Goal: Task Accomplishment & Management: Manage account settings

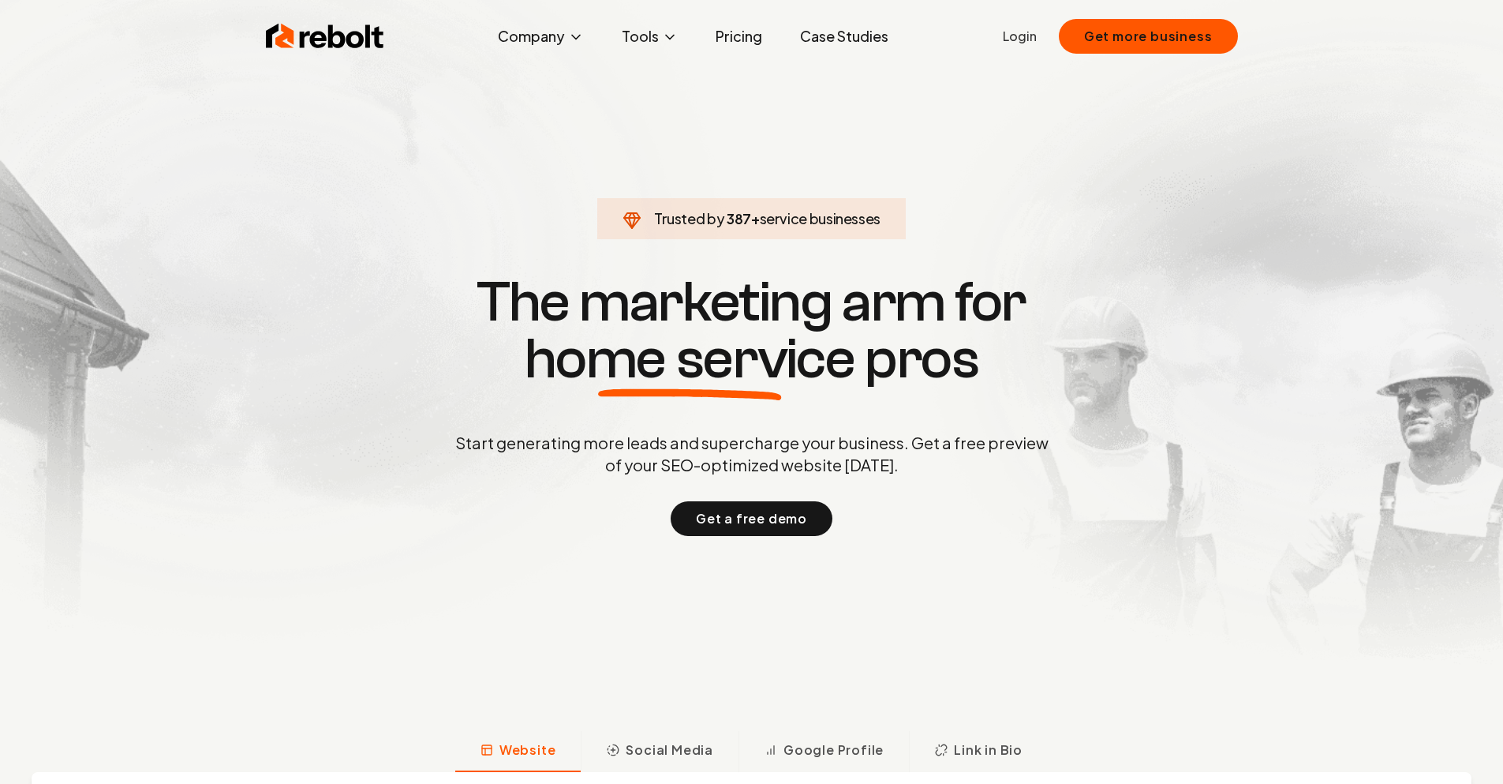
click at [1030, 47] on ul "Login Get more business" at bounding box center [1120, 36] width 235 height 35
click at [1018, 38] on link "Login" at bounding box center [1020, 36] width 34 height 19
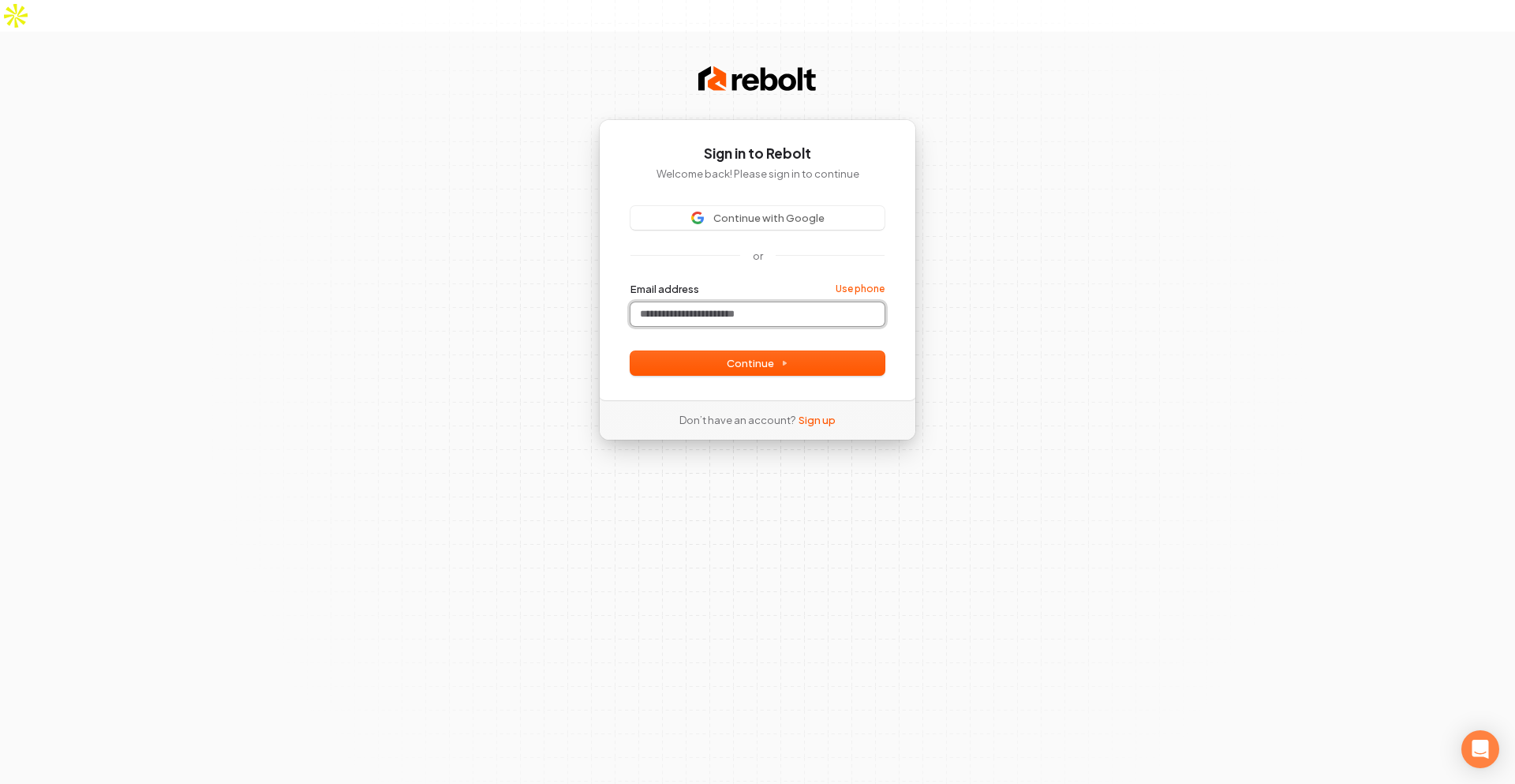
click at [680, 302] on input "Email address" at bounding box center [758, 314] width 254 height 24
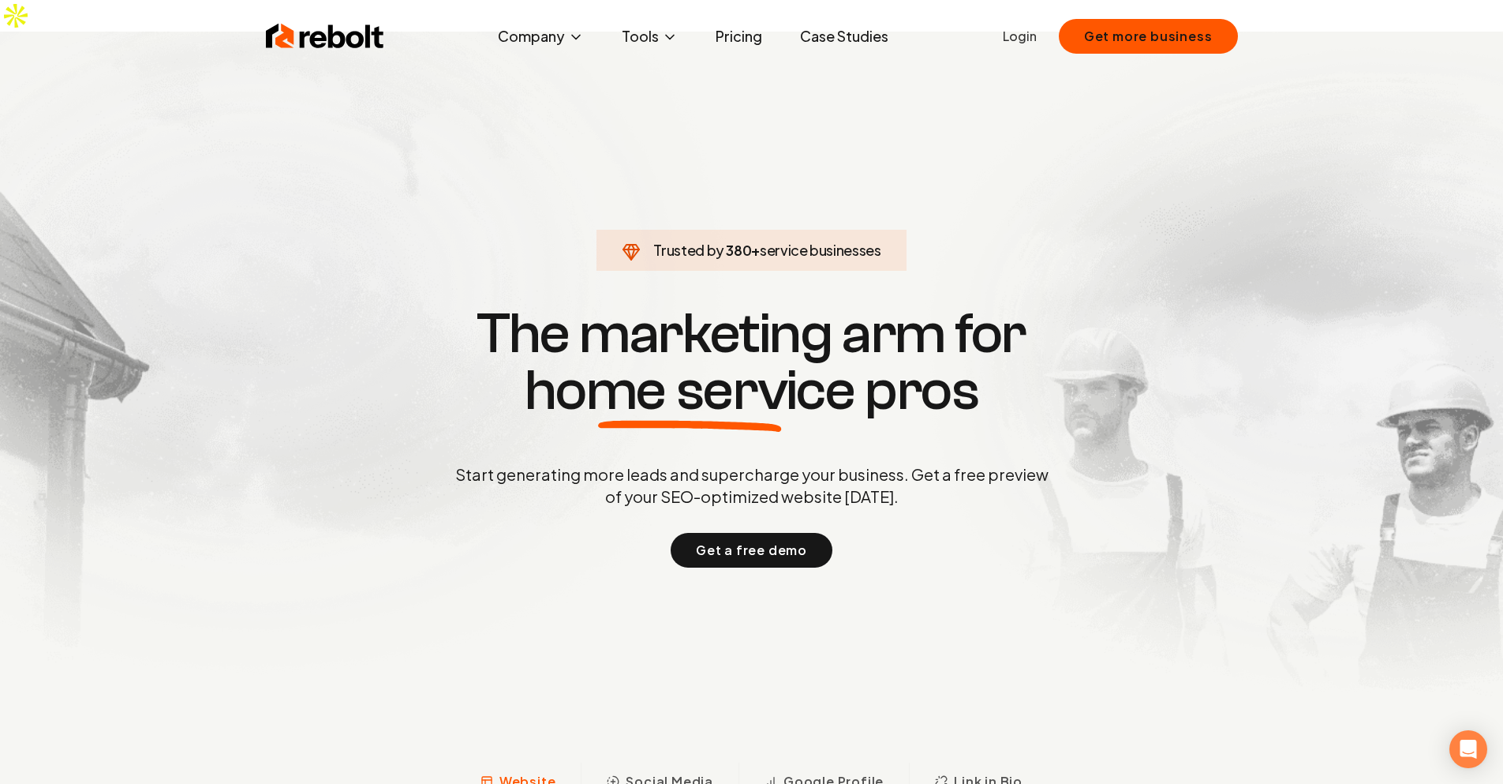
click at [1005, 32] on div "Rebolt Company About Blog Jobs Tools Google Review QR Code Generator Google Bus…" at bounding box center [752, 36] width 1010 height 47
click at [1032, 32] on link "Login" at bounding box center [1020, 36] width 34 height 19
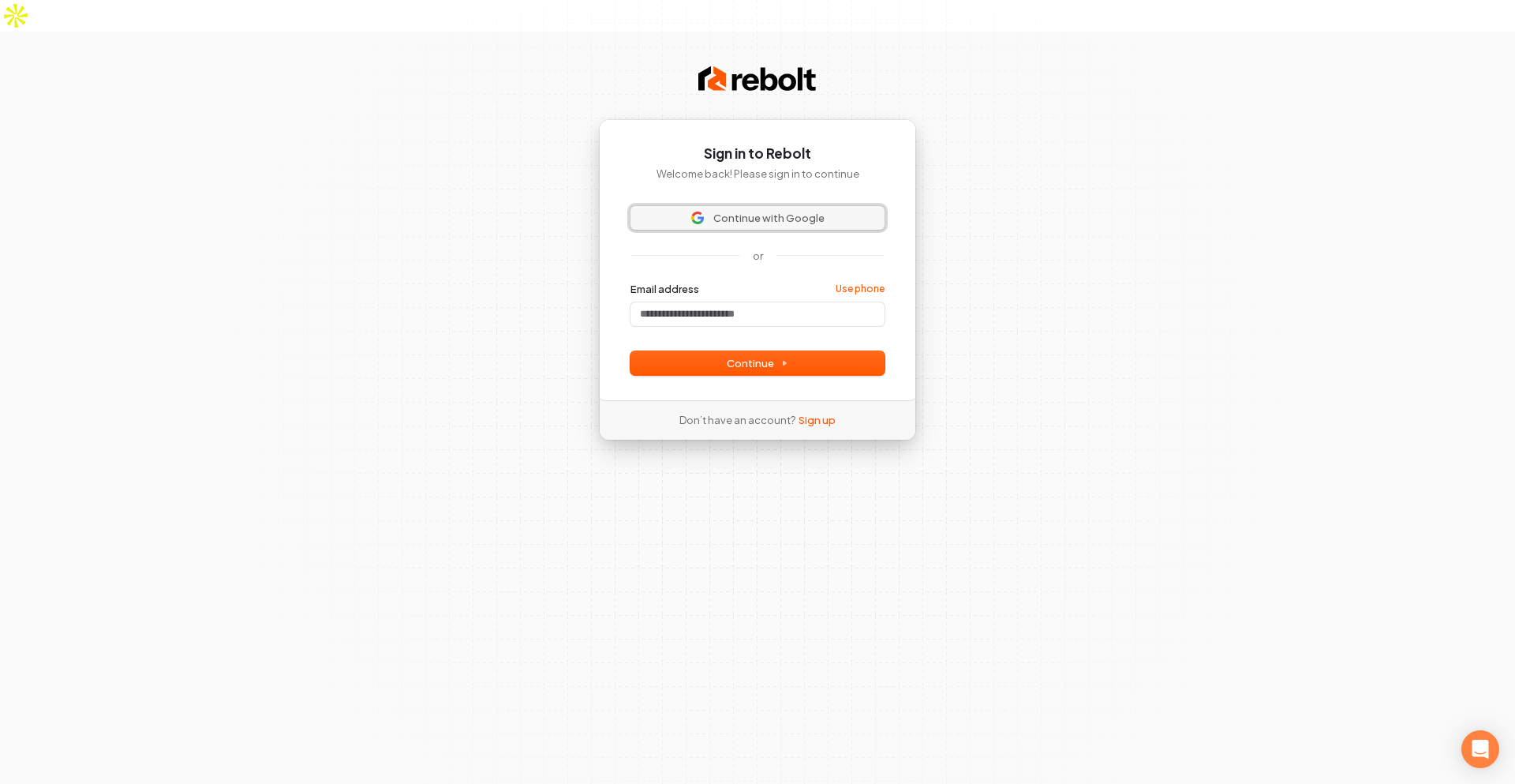
click at [798, 211] on span "Continue with Google" at bounding box center [768, 218] width 111 height 14
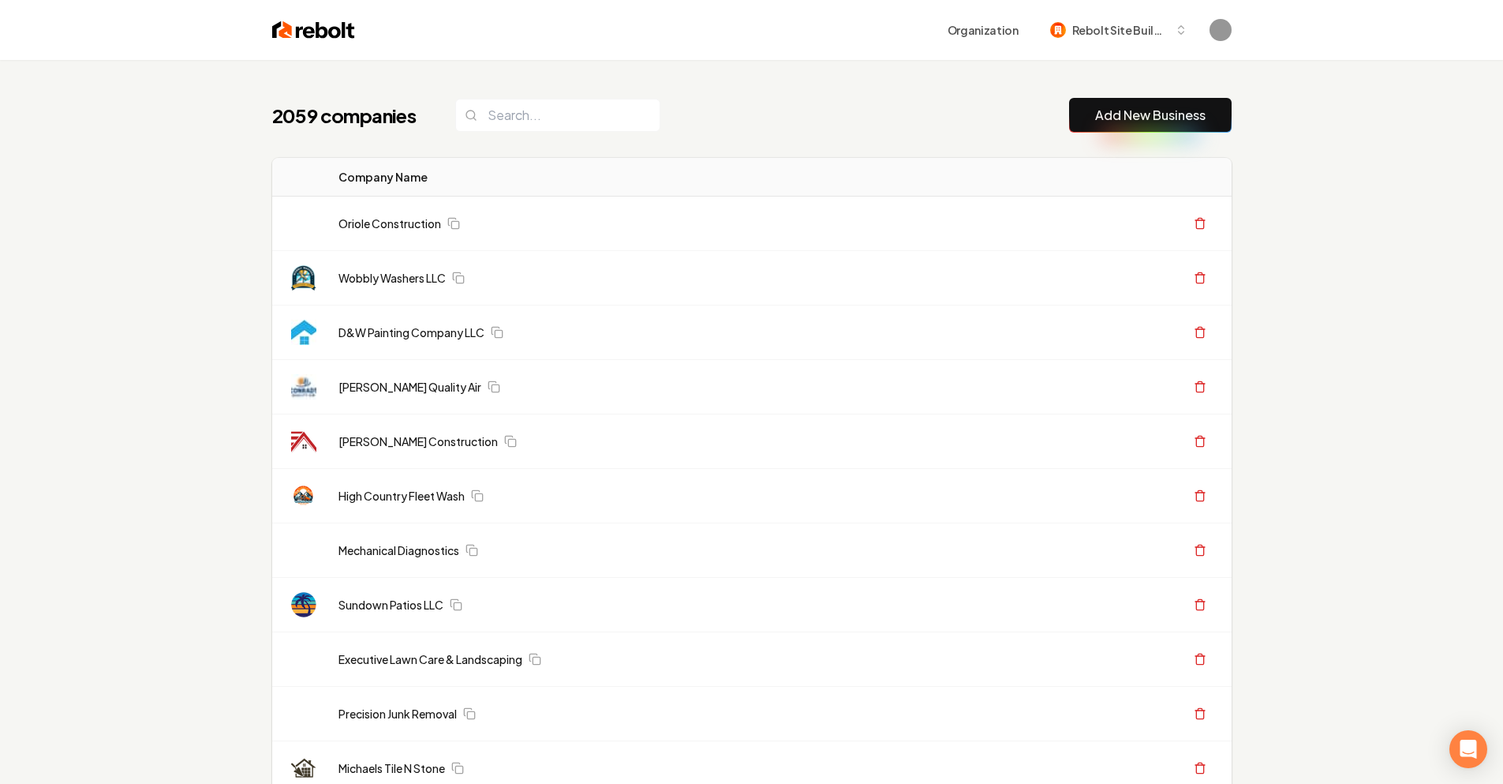
click at [395, 279] on link "Wobbly Washers LLC" at bounding box center [392, 278] width 107 height 16
click at [405, 279] on link "Wobbly Washers LLC" at bounding box center [392, 278] width 107 height 16
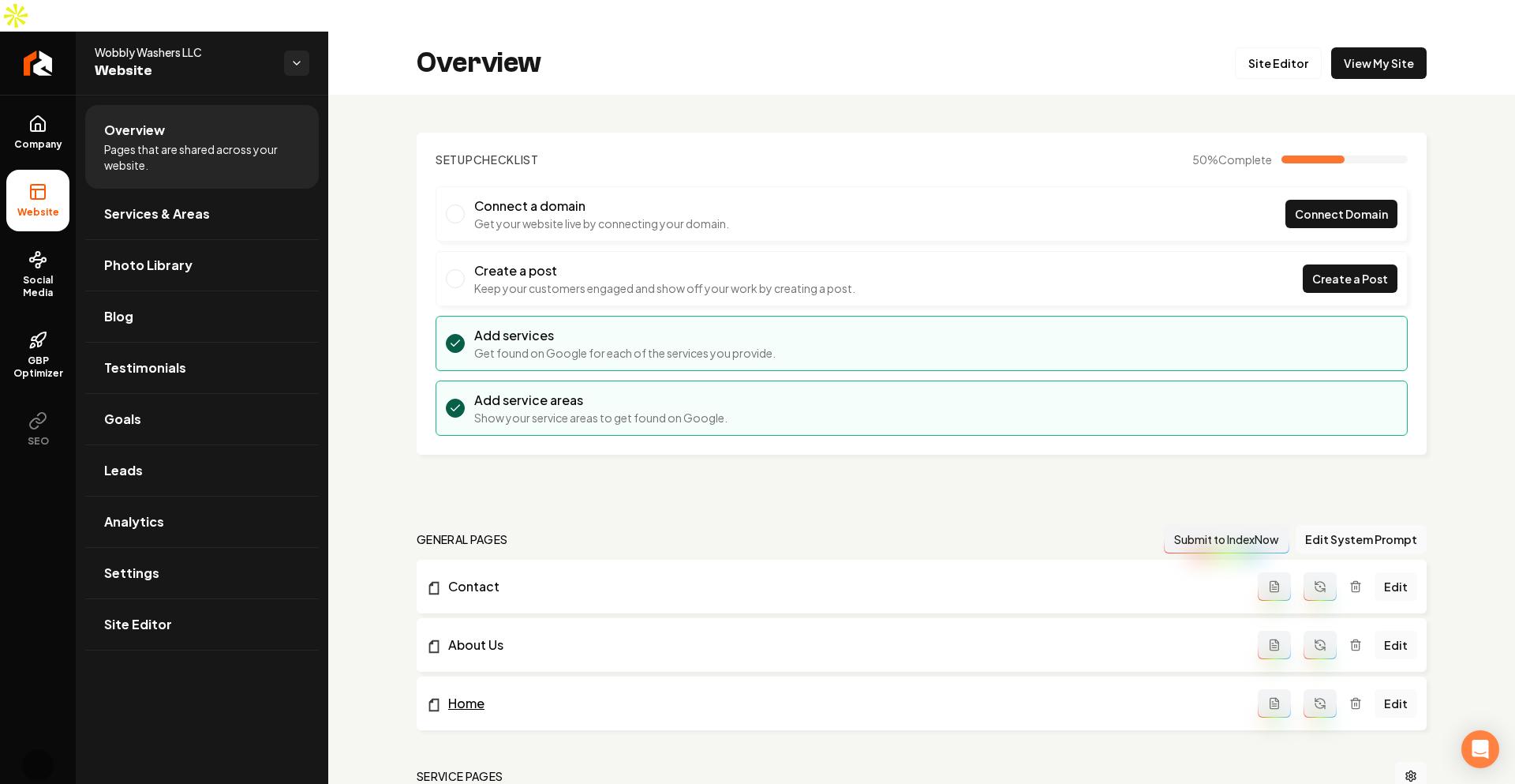
click at [575, 694] on link "Home" at bounding box center [842, 703] width 832 height 19
click at [152, 394] on link "Goals" at bounding box center [202, 419] width 234 height 51
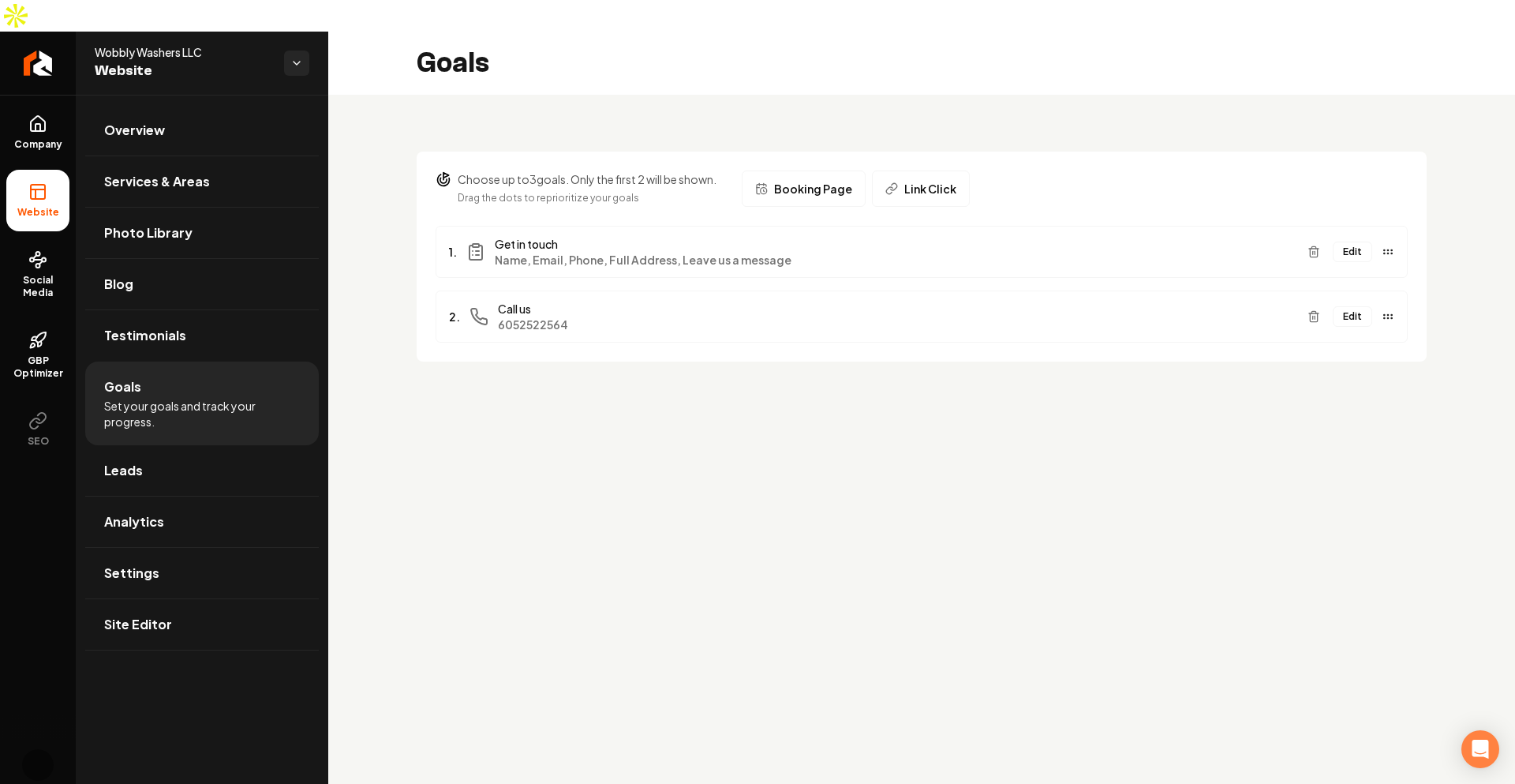
click at [844, 170] on button "Booking Page" at bounding box center [804, 188] width 124 height 36
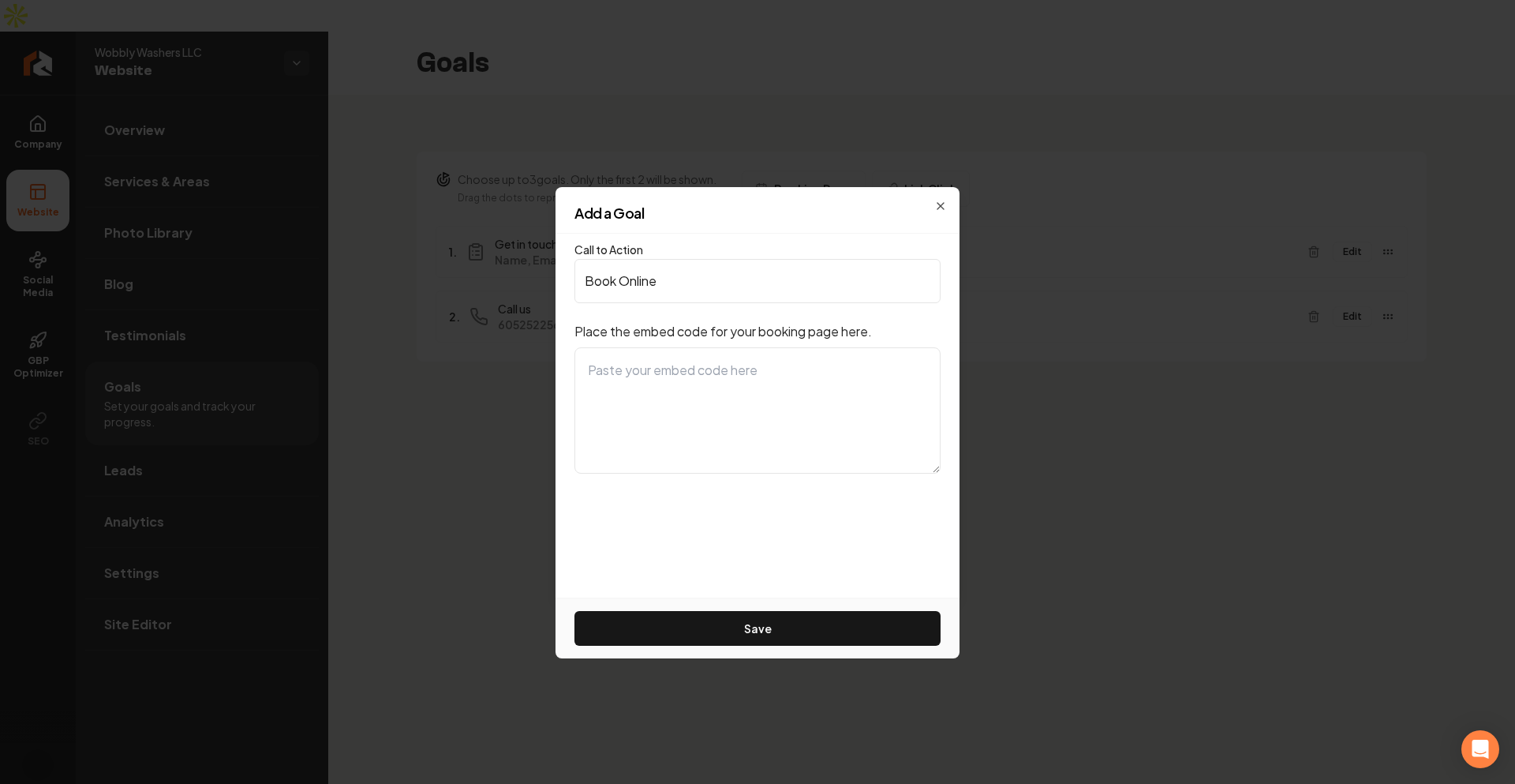
click at [945, 216] on div "Add a Goal" at bounding box center [758, 220] width 404 height 28
click at [938, 208] on h2 "Add a Goal" at bounding box center [758, 213] width 366 height 14
click at [941, 201] on icon "button" at bounding box center [940, 206] width 13 height 13
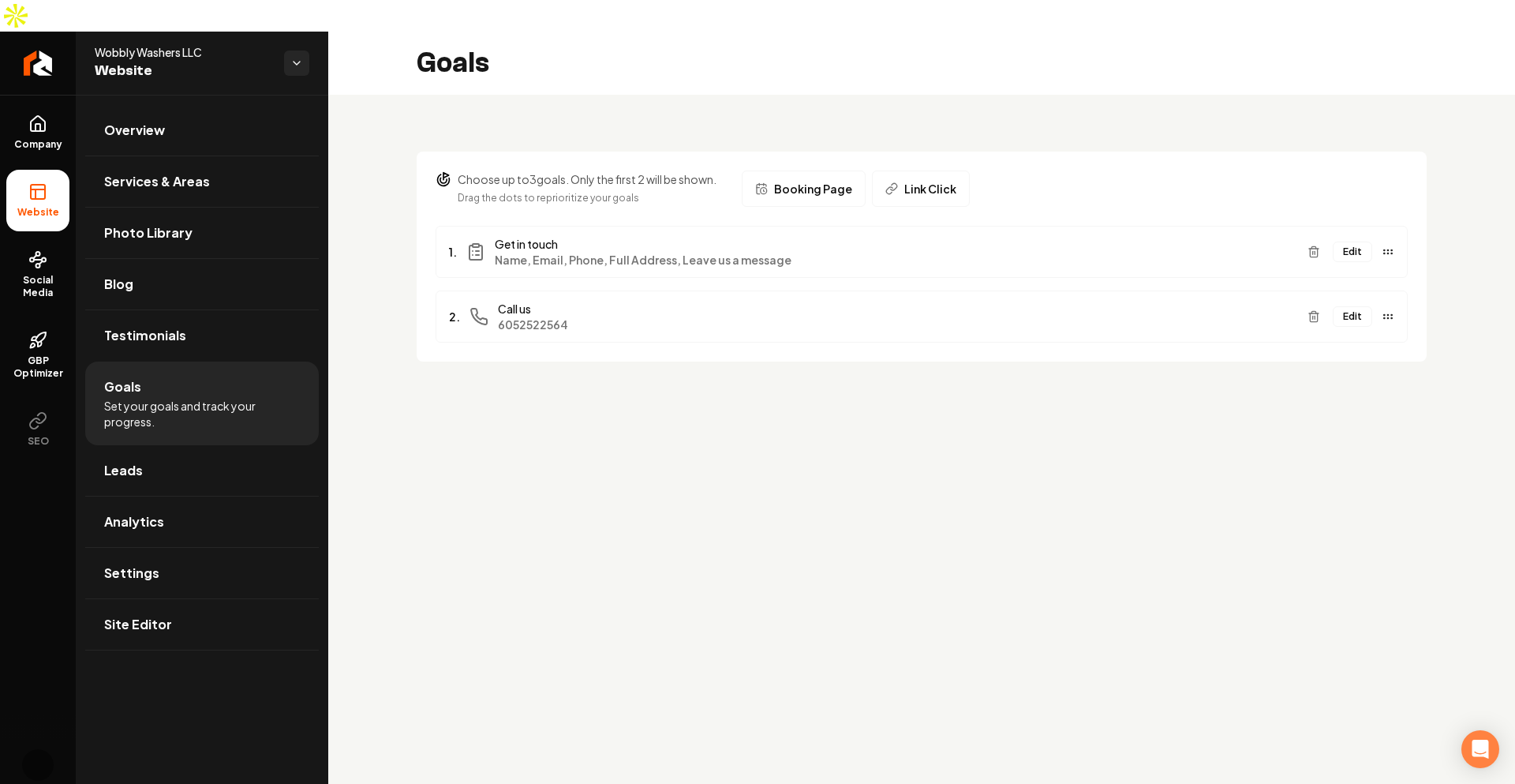
click at [928, 181] on span "Link Click" at bounding box center [930, 189] width 52 height 16
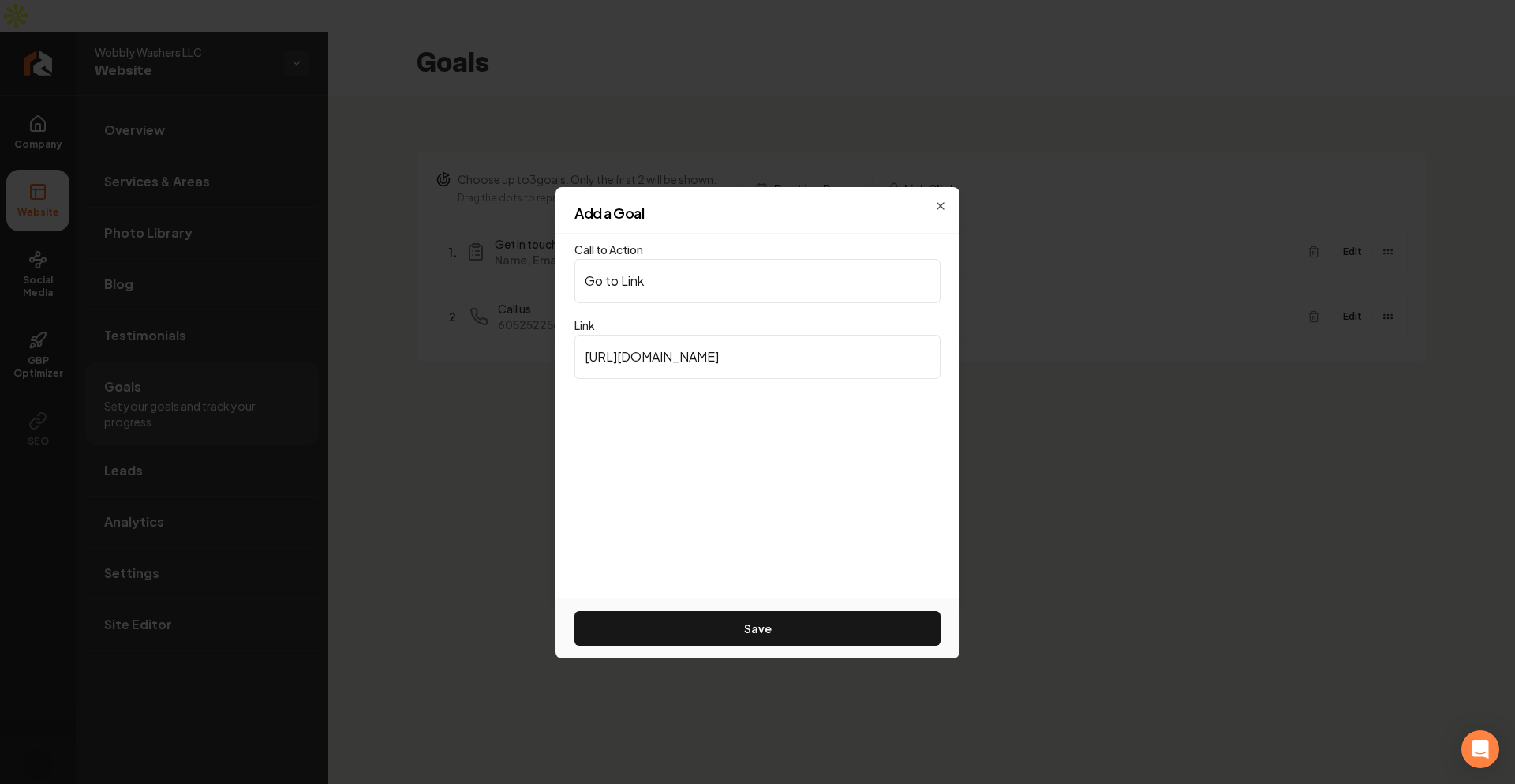
click at [941, 206] on div "Add a Goal" at bounding box center [758, 220] width 404 height 28
click at [935, 208] on h2 "Add a Goal" at bounding box center [758, 213] width 366 height 14
click at [936, 208] on h2 "Add a Goal" at bounding box center [758, 213] width 366 height 14
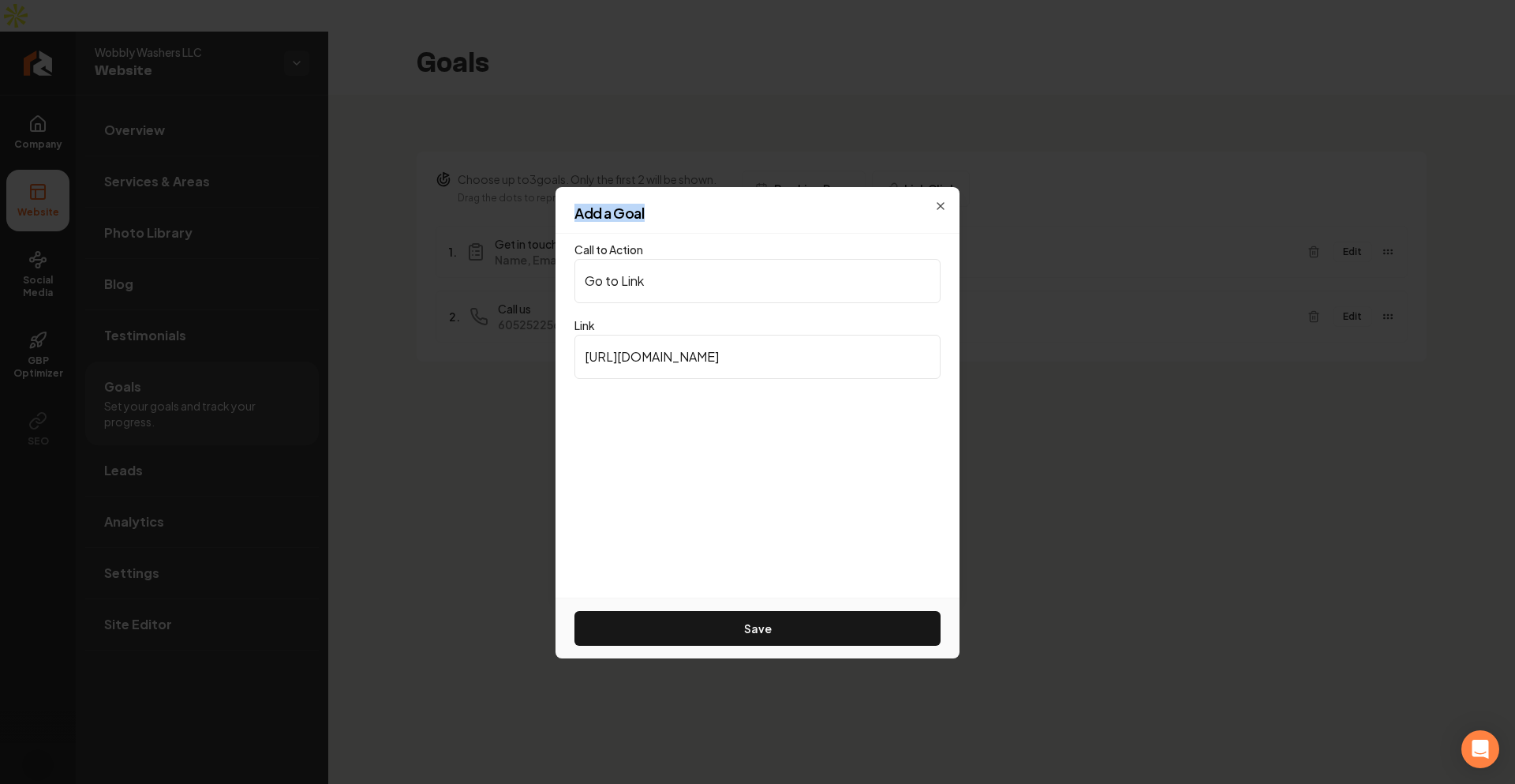
click at [936, 208] on h2 "Add a Goal" at bounding box center [758, 213] width 366 height 14
click at [944, 207] on div "Add a Goal" at bounding box center [758, 220] width 404 height 28
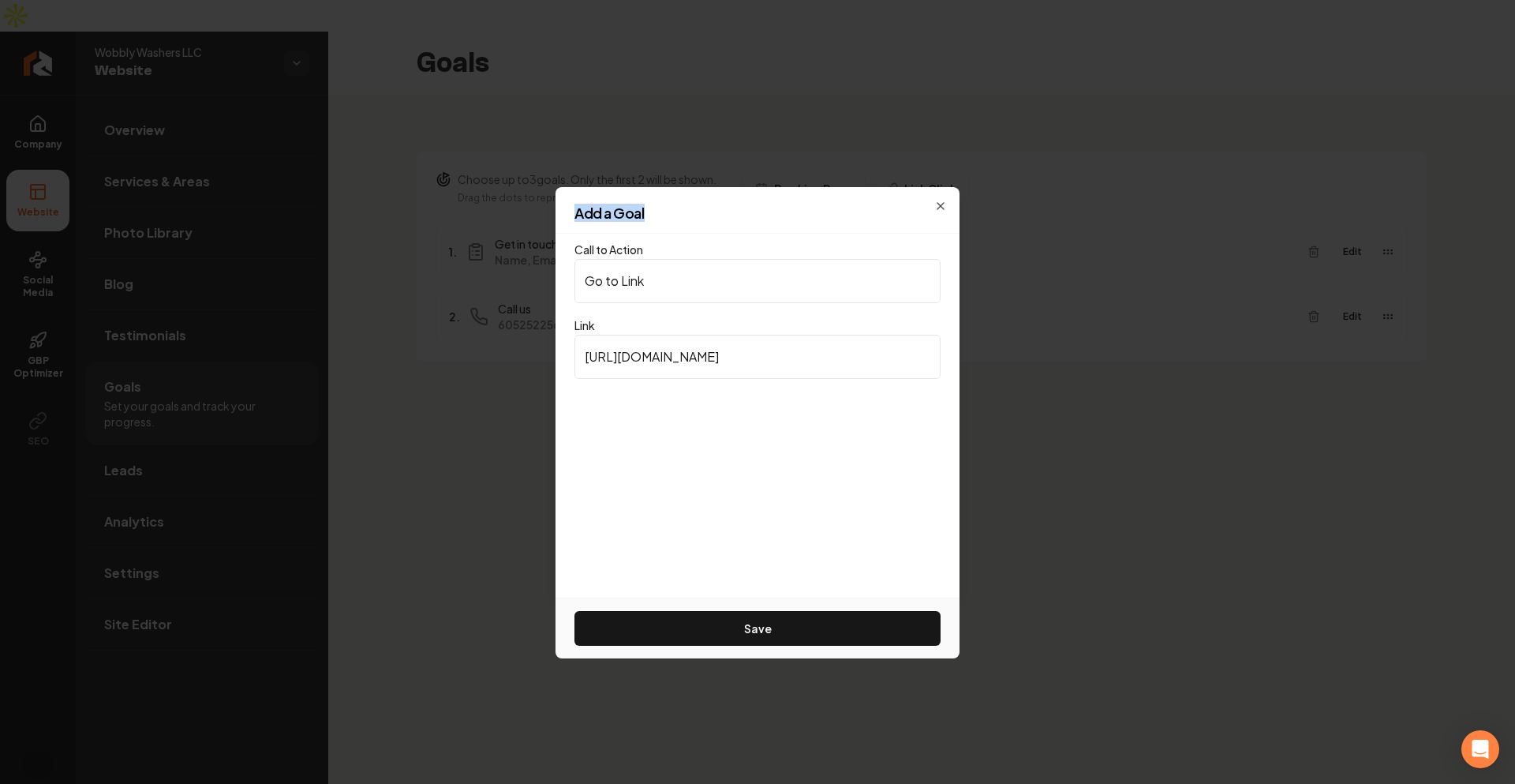
click at [944, 207] on div "Add a Goal" at bounding box center [758, 220] width 404 height 28
click at [935, 206] on h2 "Add a Goal" at bounding box center [758, 213] width 366 height 14
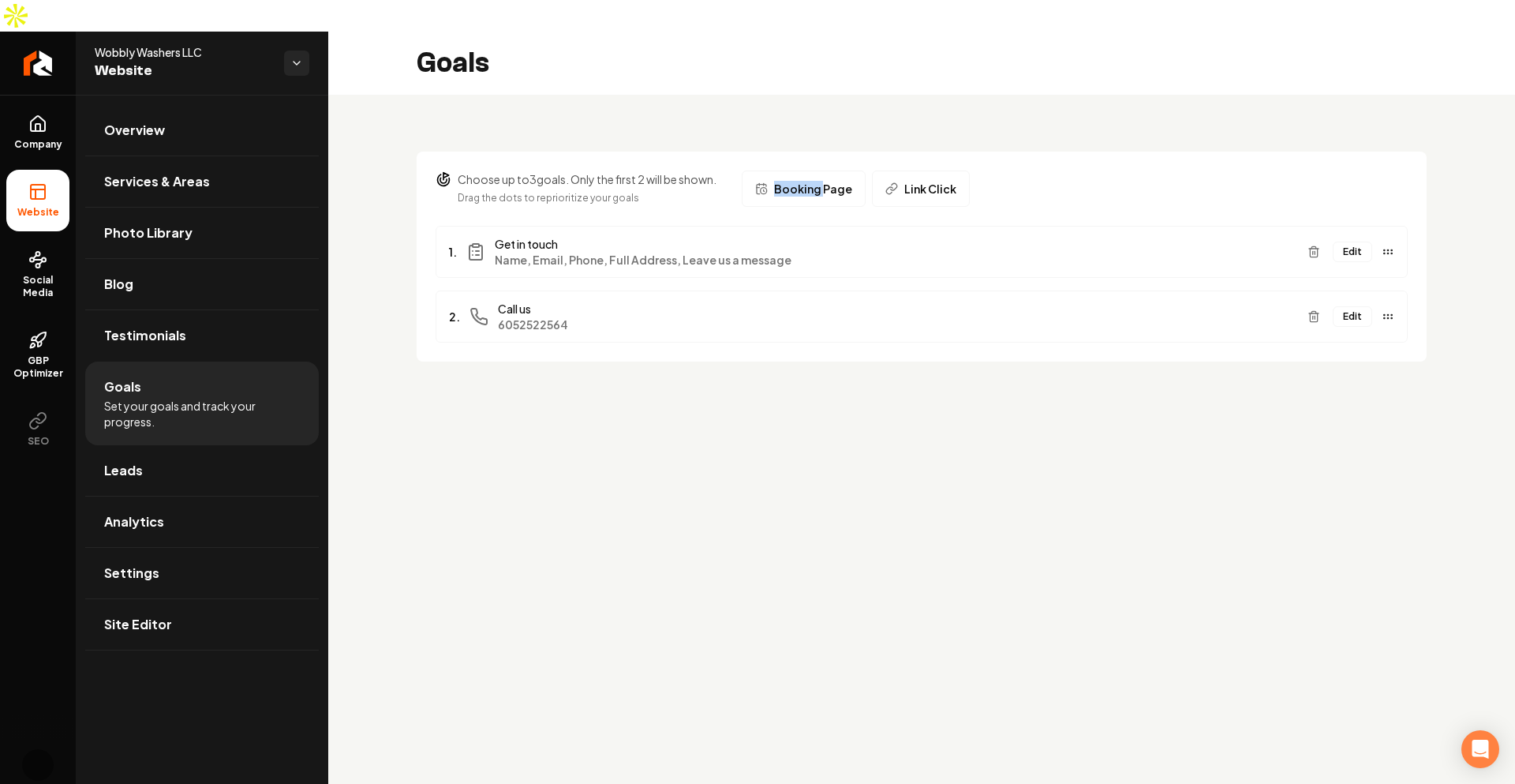
click at [813, 114] on div "Choose up to 3 goals. Only the first 2 will be shown. Drag the dots to repriori…" at bounding box center [921, 247] width 1187 height 305
click at [985, 95] on div "Choose up to 3 goals. Only the first 2 will be shown. Drag the dots to repriori…" at bounding box center [921, 247] width 1187 height 305
click at [814, 181] on span "Booking Page" at bounding box center [813, 189] width 78 height 16
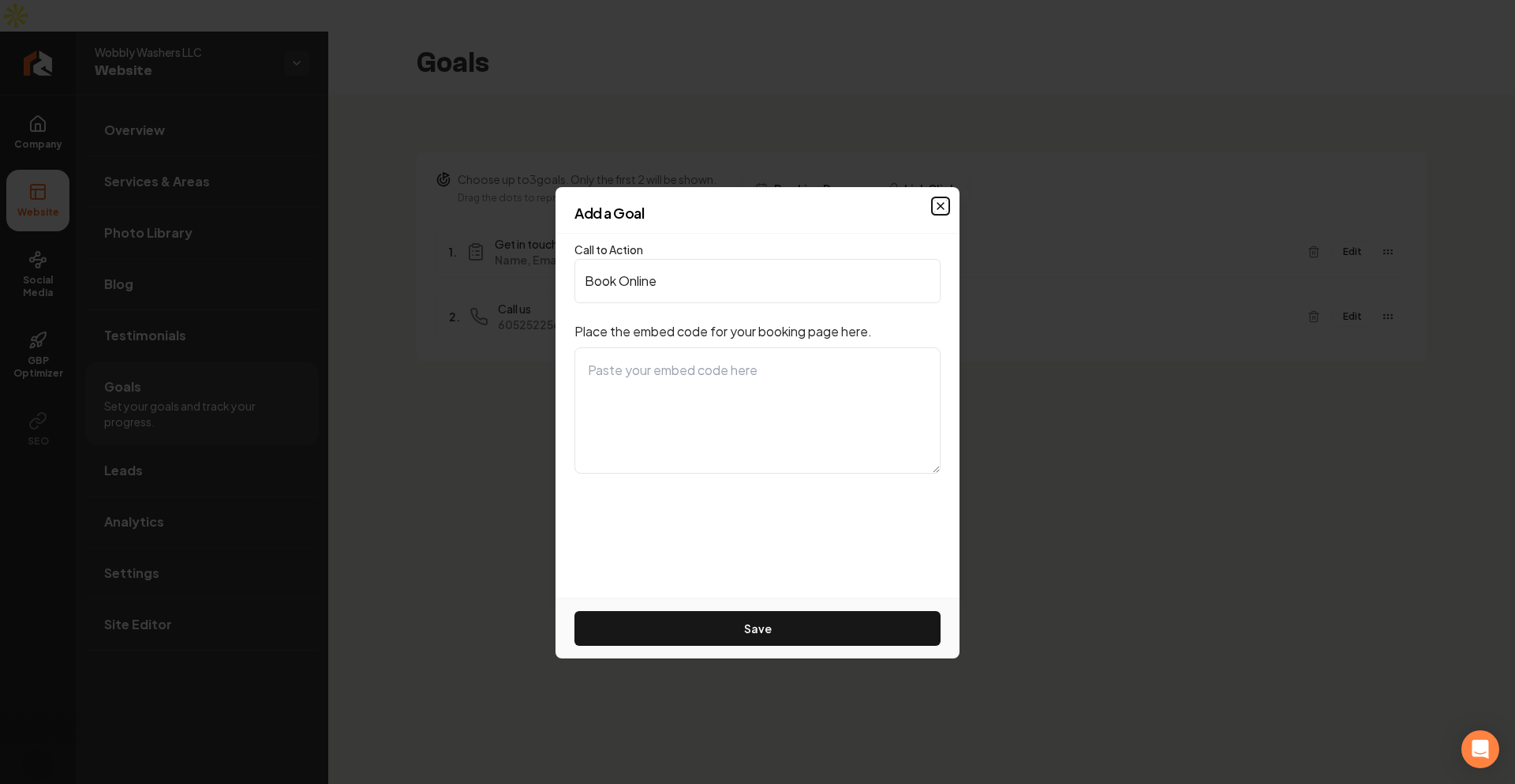
click at [944, 203] on icon "button" at bounding box center [941, 206] width 6 height 6
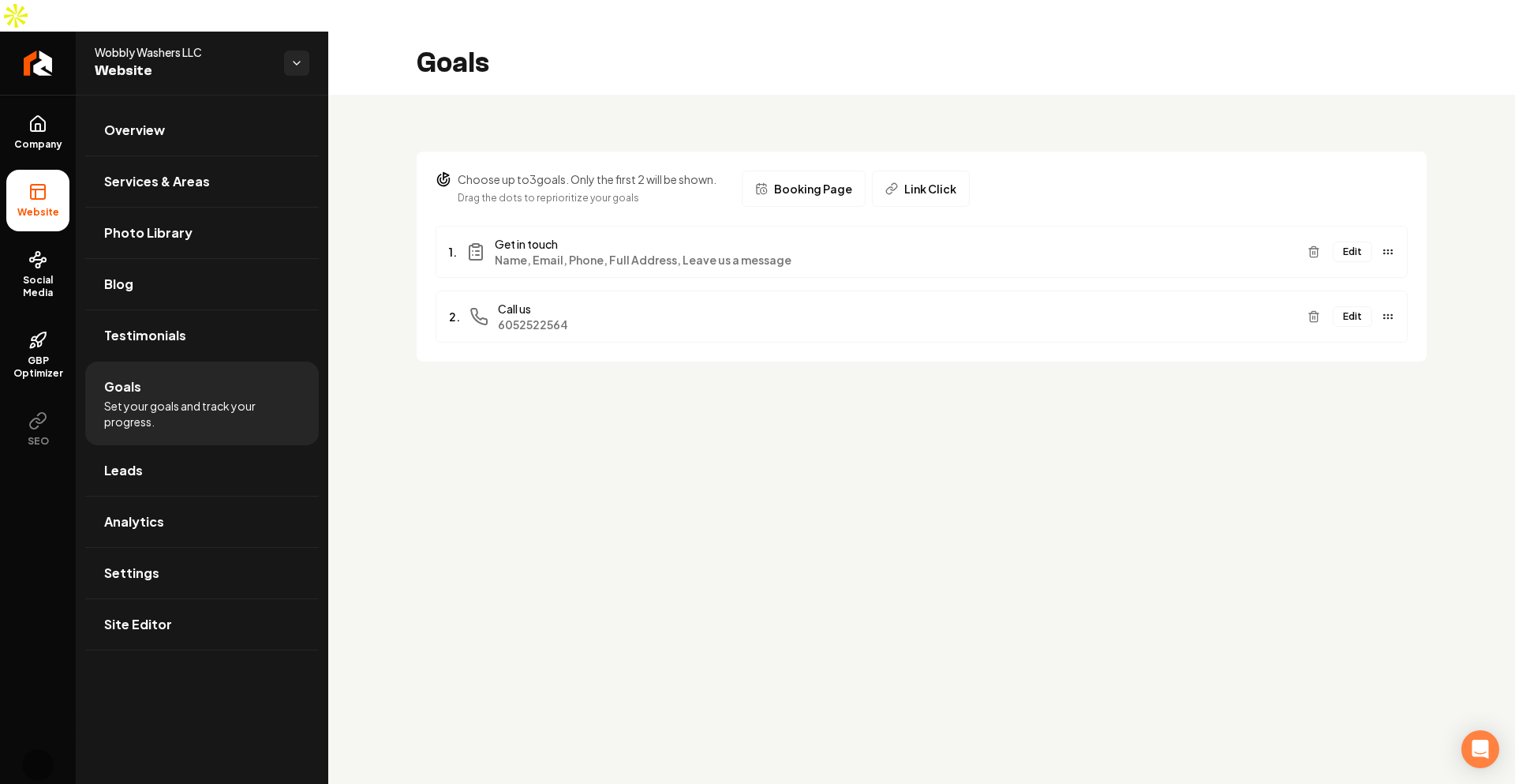
click at [899, 170] on button "Link Click" at bounding box center [921, 188] width 98 height 36
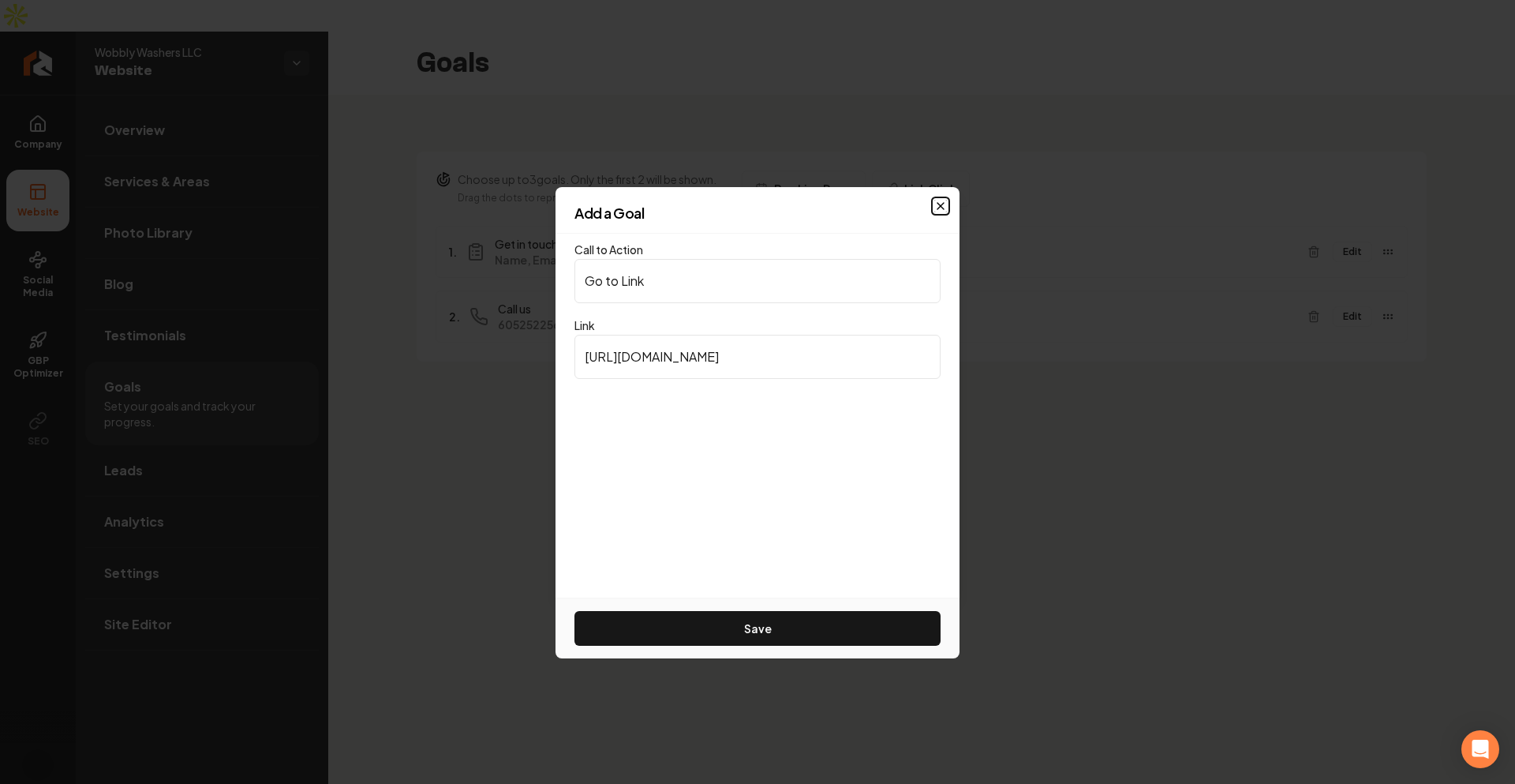
click at [942, 203] on icon "button" at bounding box center [940, 206] width 13 height 13
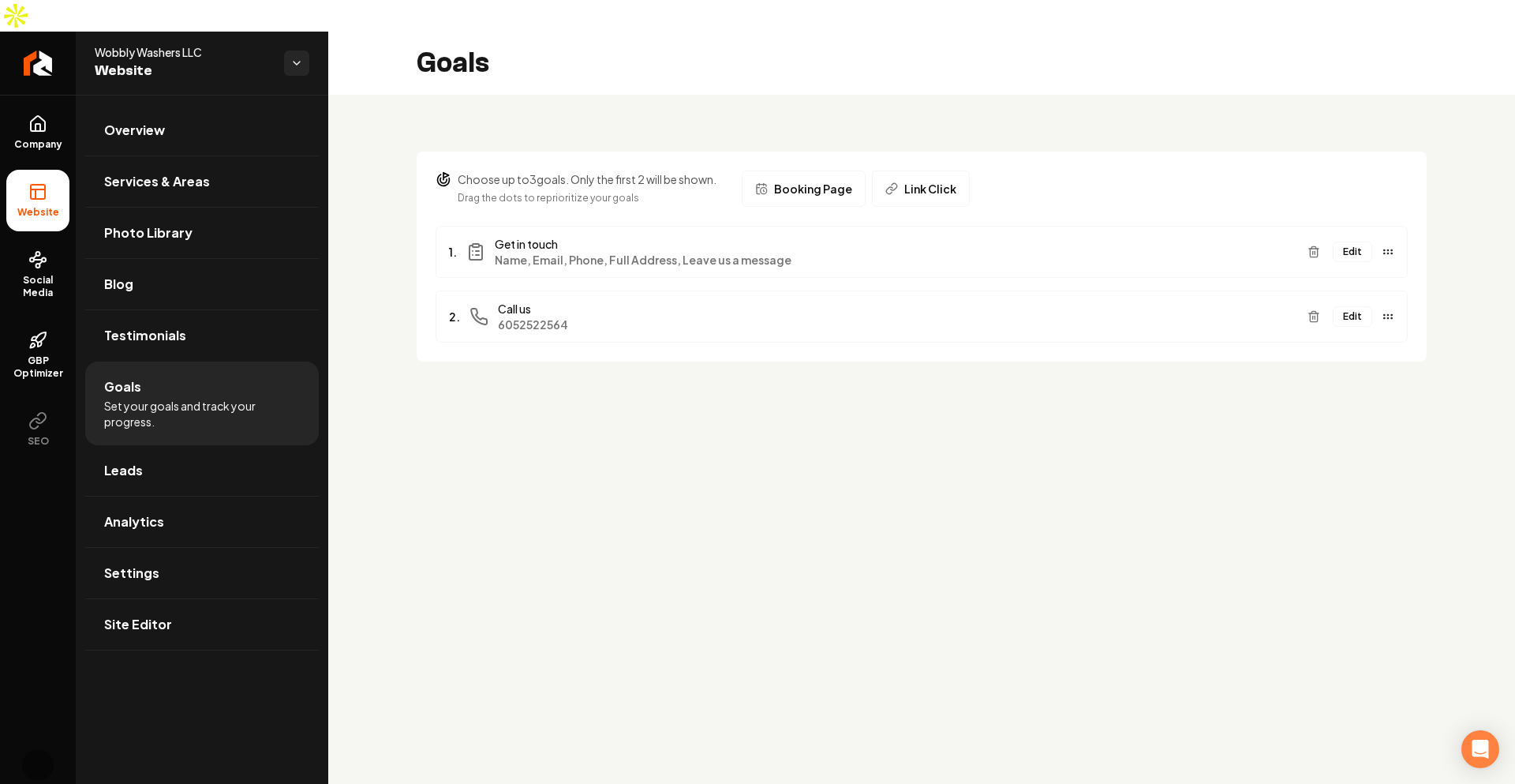
click at [818, 534] on main "Goals Choose up to 3 goals. Only the first 2 will be shown. Drag the dots to re…" at bounding box center [921, 424] width 1187 height 784
click at [1138, 174] on div "Choose up to 3 goals. Only the first 2 will be shown. Drag the dots to repriori…" at bounding box center [922, 188] width 972 height 36
click at [967, 472] on main "Goals Choose up to 3 goals. Only the first 2 will be shown. Drag the dots to re…" at bounding box center [921, 424] width 1187 height 784
